Goal: Check status: Check status

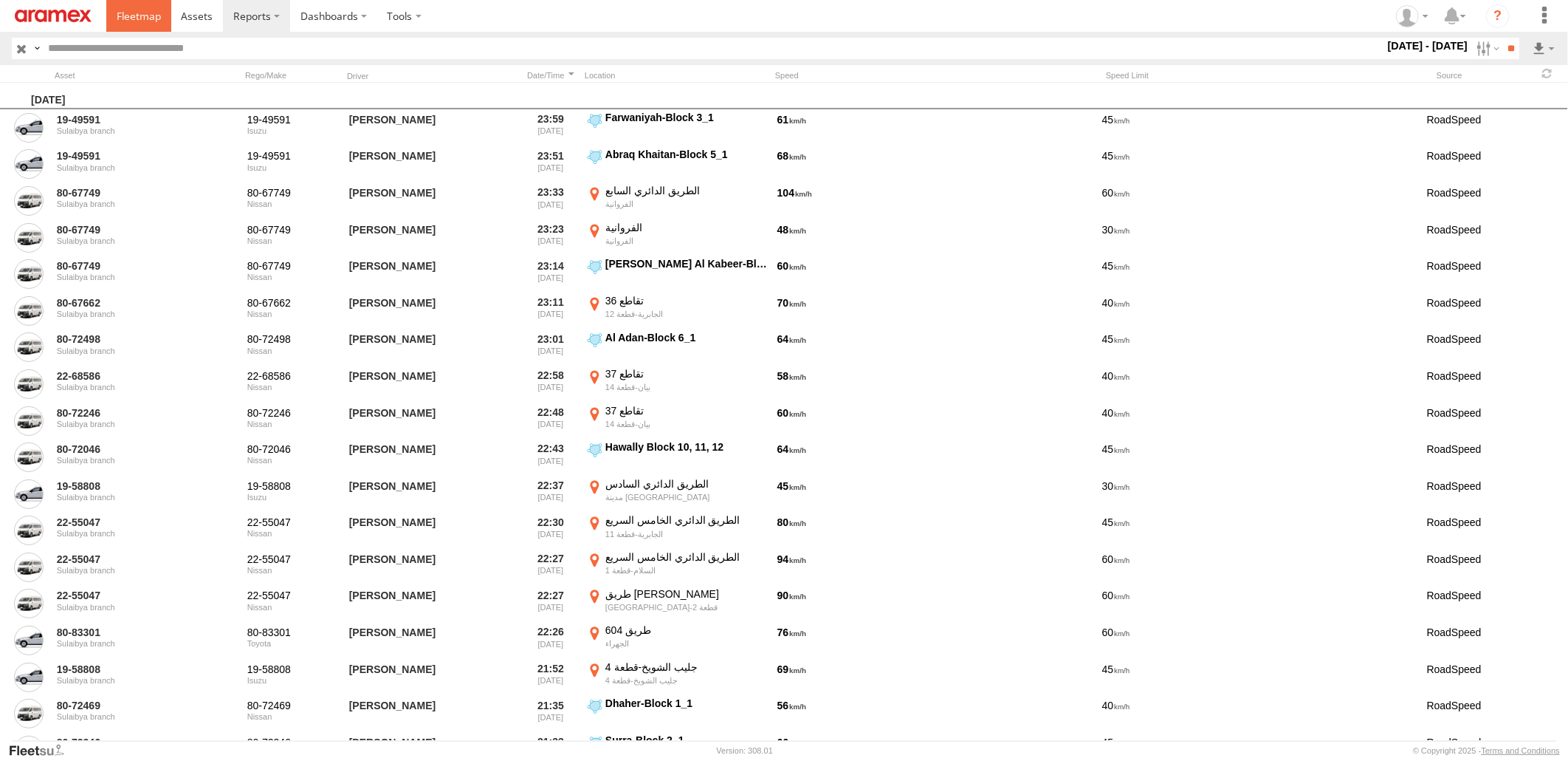
click at [123, 18] on span at bounding box center [138, 16] width 44 height 14
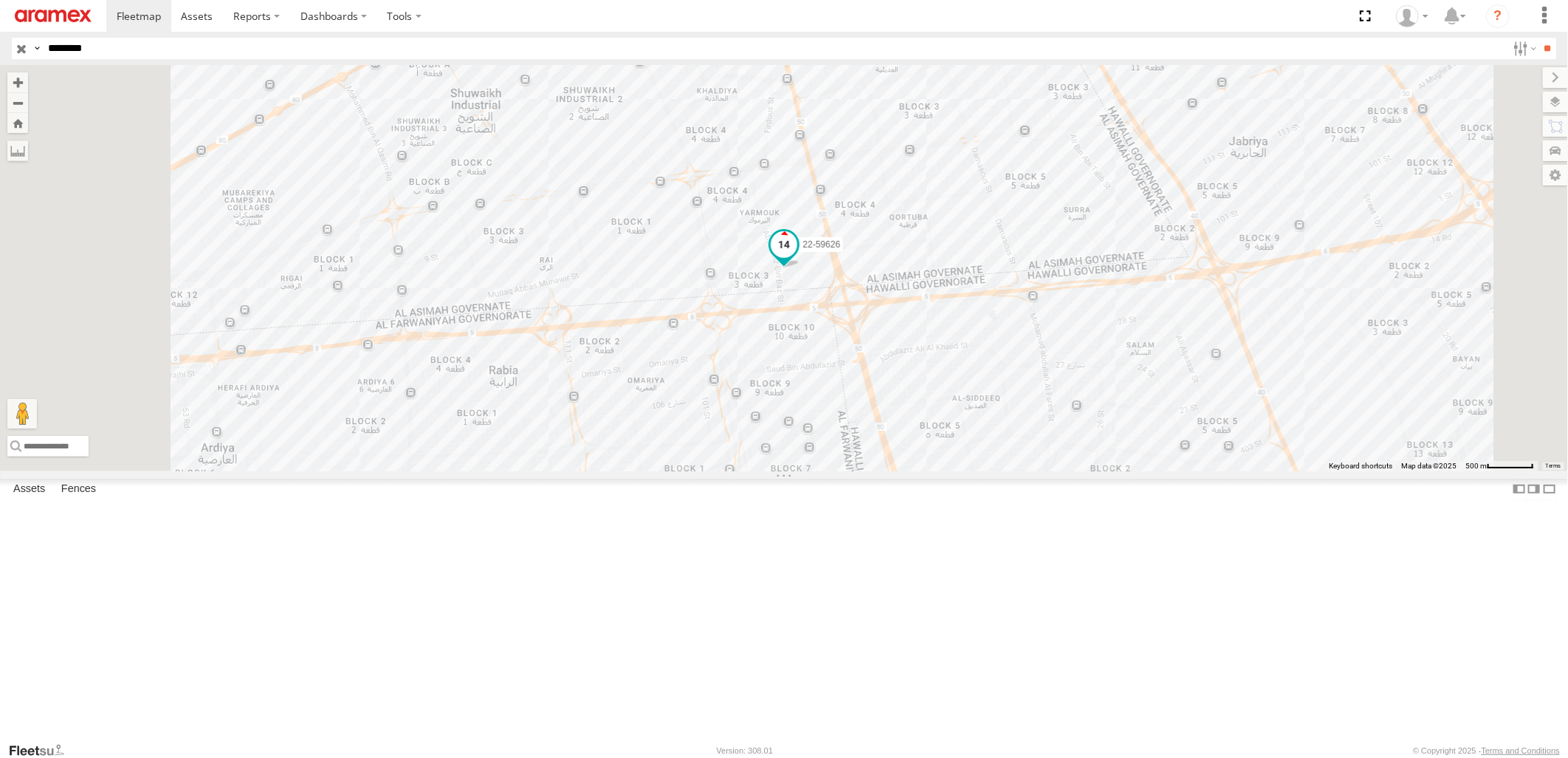
click at [797, 258] on span at bounding box center [784, 244] width 27 height 27
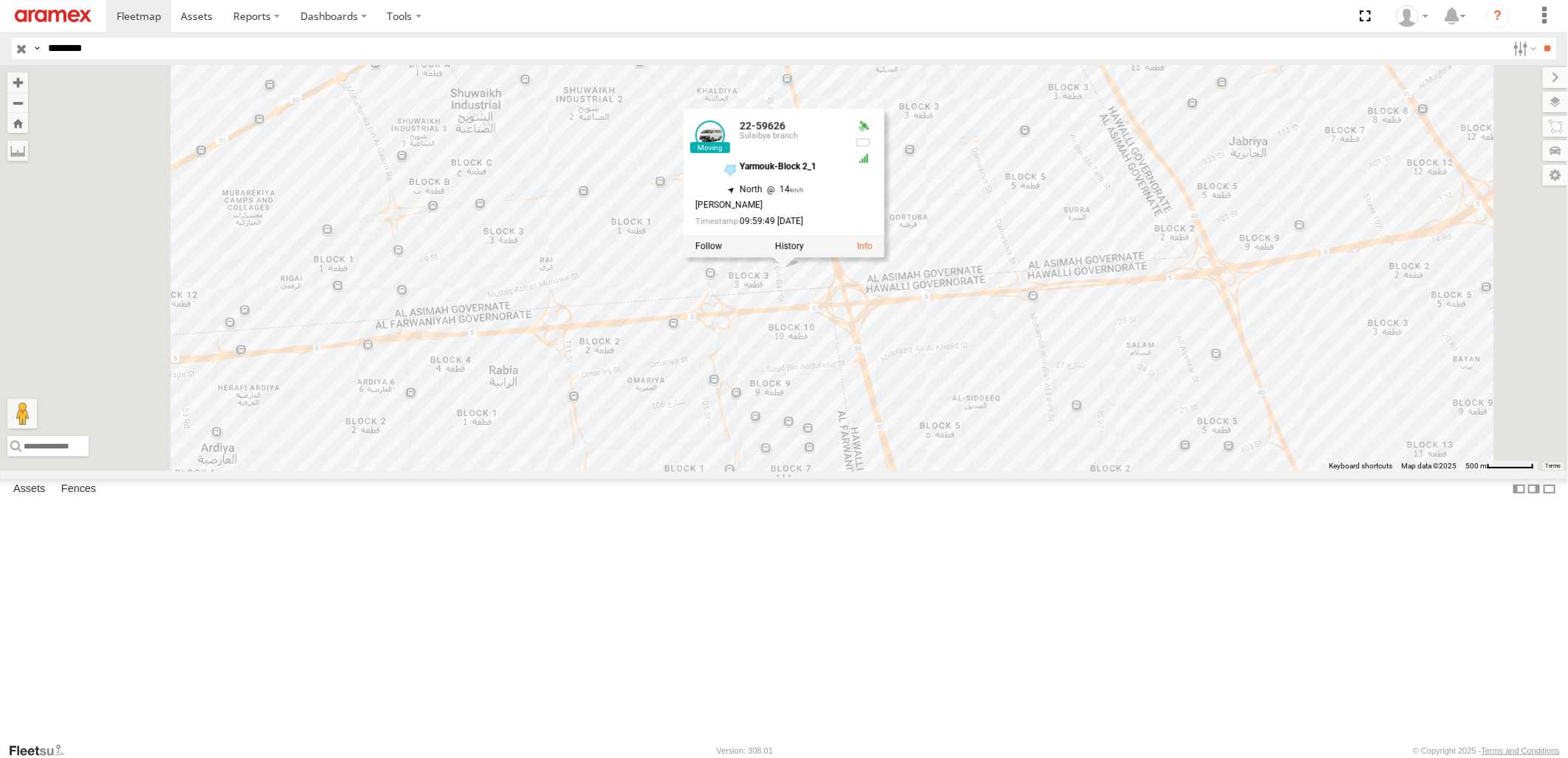
click at [1412, 163] on div "22-59626 22-59626 Sulaibya branch Yarmouk-Block 2_1 29.30758 , 47.97168 North 1…" at bounding box center [784, 268] width 1568 height 406
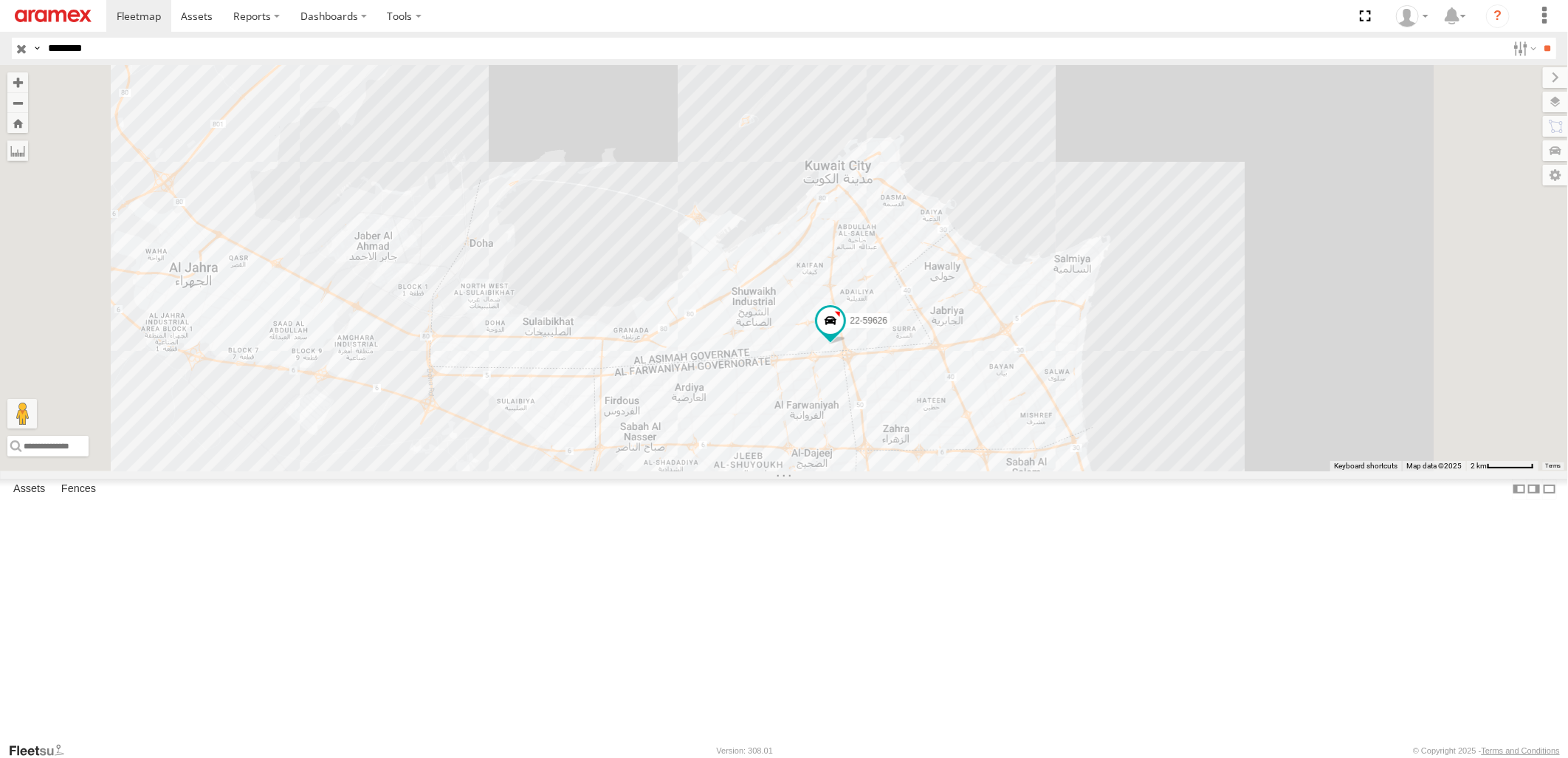
drag, startPoint x: 941, startPoint y: 663, endPoint x: 968, endPoint y: 587, distance: 80.7
click at [968, 470] on div "22-59626" at bounding box center [784, 268] width 1568 height 406
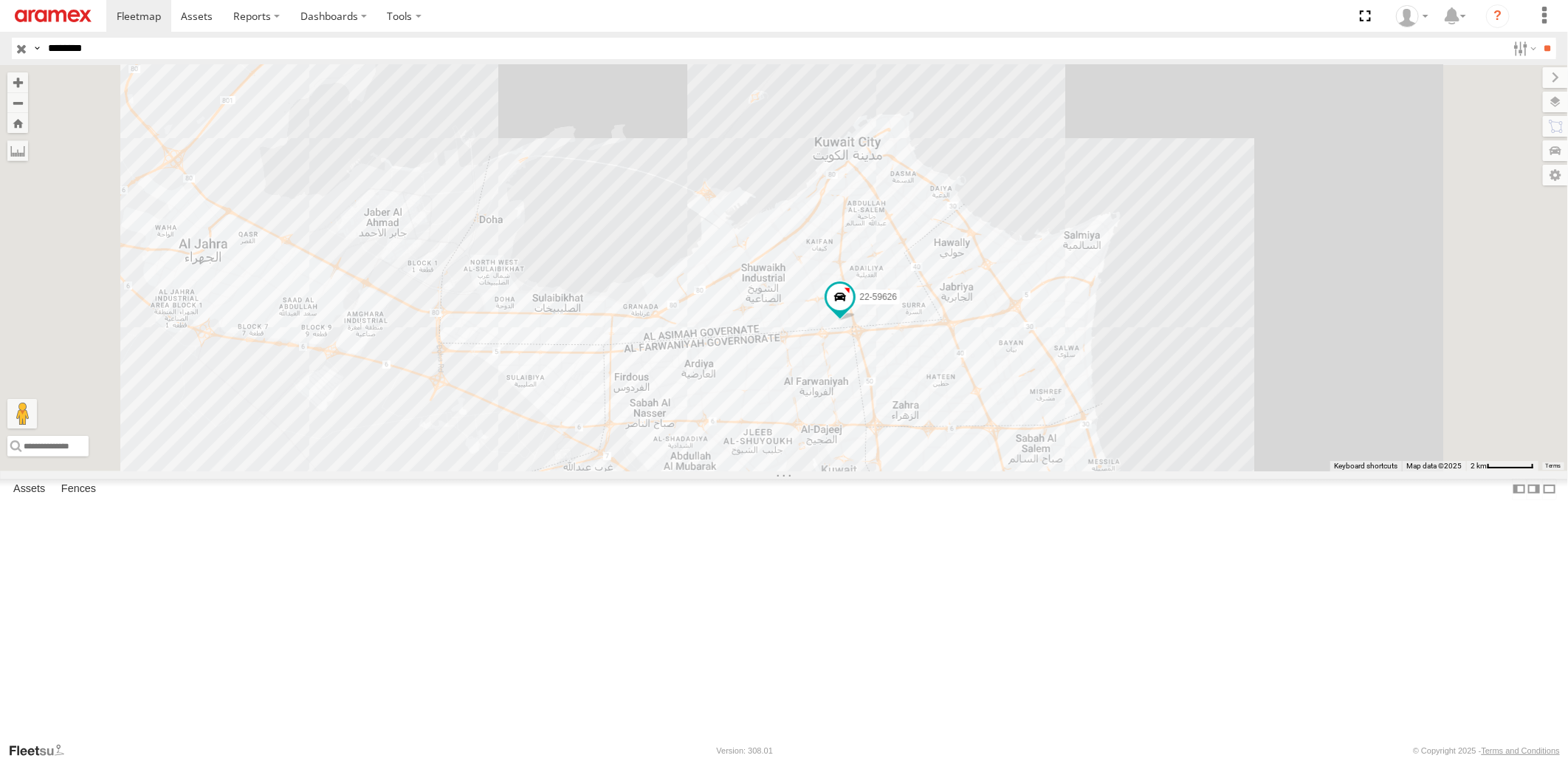
drag, startPoint x: 1026, startPoint y: 633, endPoint x: 945, endPoint y: 497, distance: 158.3
click at [945, 470] on div "22-59626" at bounding box center [784, 268] width 1568 height 406
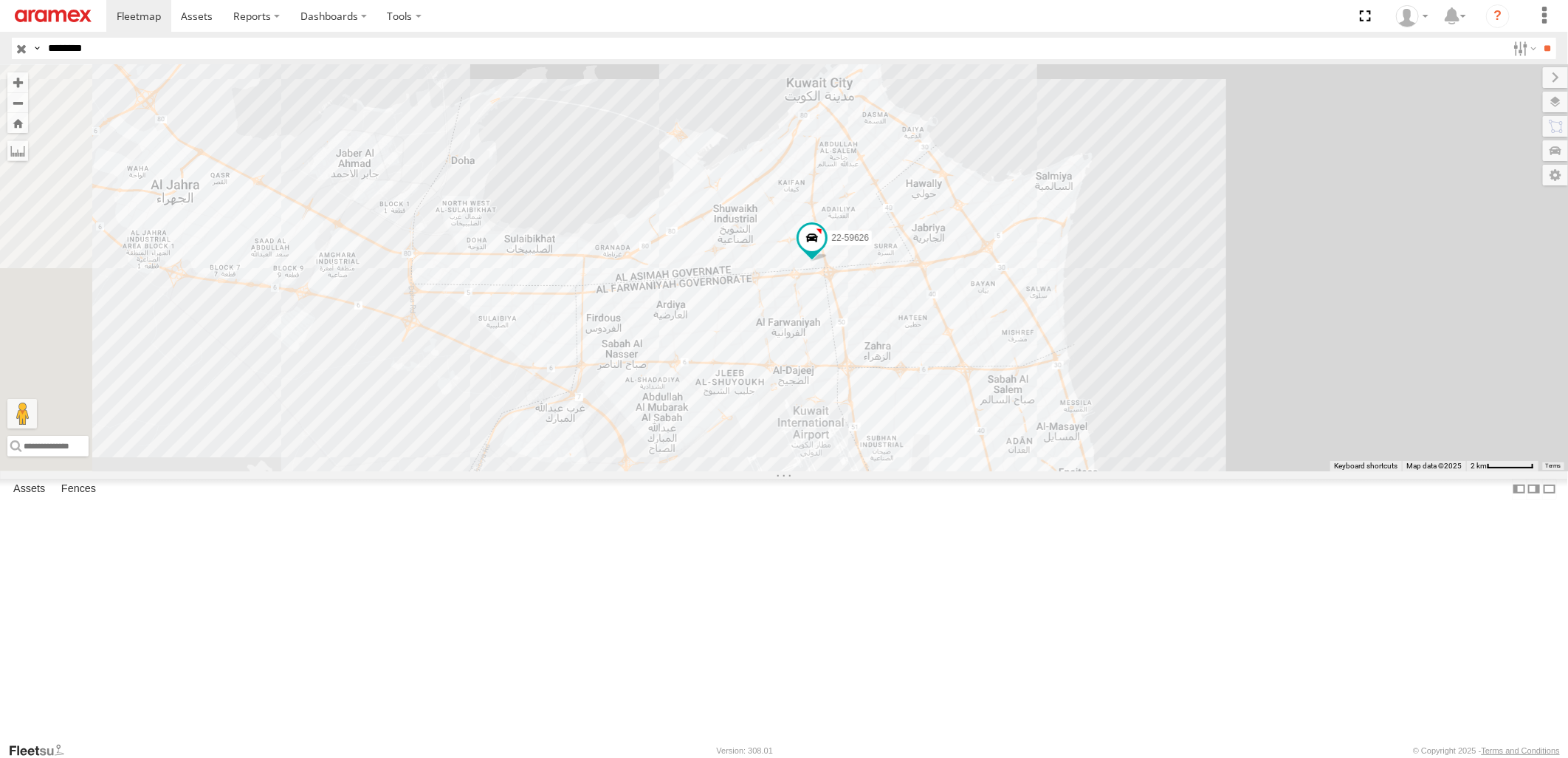
drag, startPoint x: 917, startPoint y: 486, endPoint x: 976, endPoint y: 584, distance: 114.4
click at [976, 470] on div "22-59626" at bounding box center [784, 268] width 1568 height 406
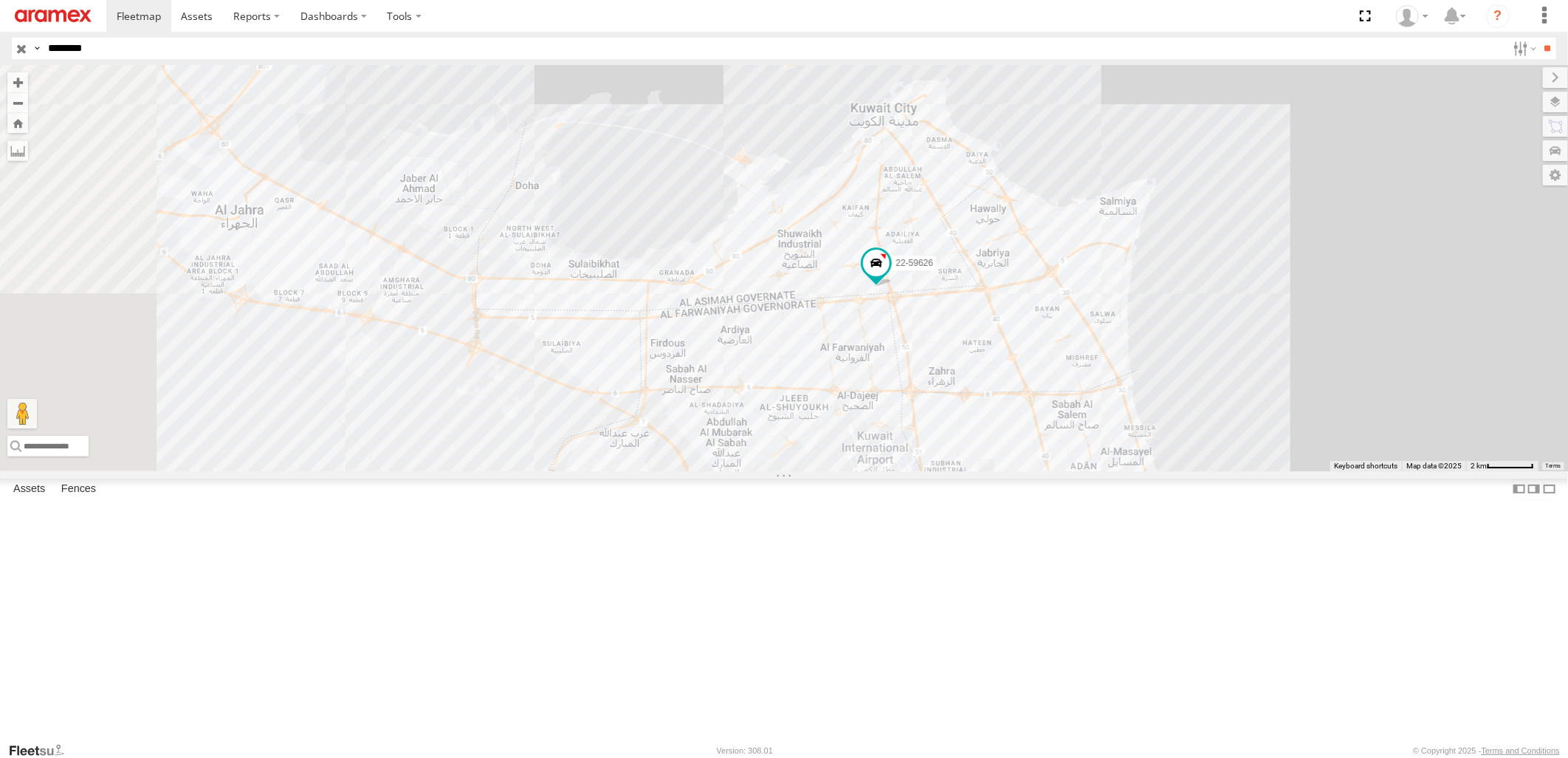
drag, startPoint x: 987, startPoint y: 624, endPoint x: 1041, endPoint y: 626, distance: 54.0
click at [1041, 470] on div "22-59626" at bounding box center [784, 268] width 1568 height 406
click at [21, 49] on input "button" at bounding box center [21, 49] width 19 height 22
